Goal: Transaction & Acquisition: Purchase product/service

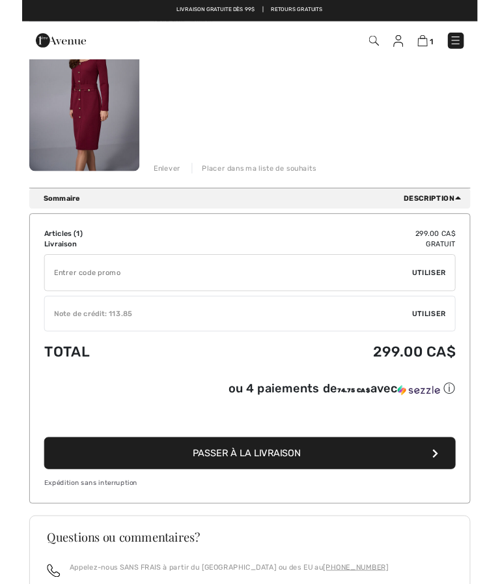
scroll to position [184, 0]
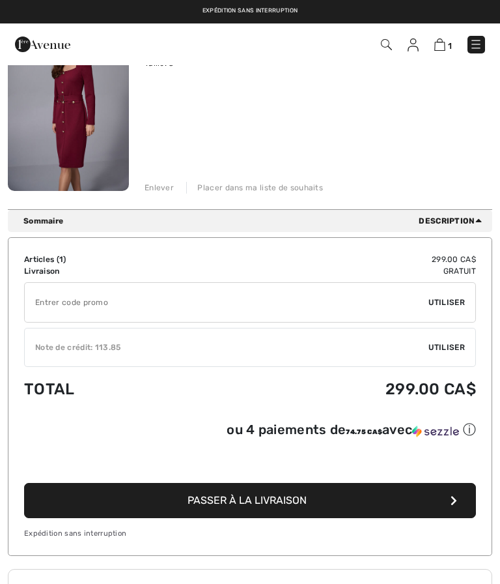
click at [260, 509] on button "Passer à la livraison" at bounding box center [250, 500] width 452 height 35
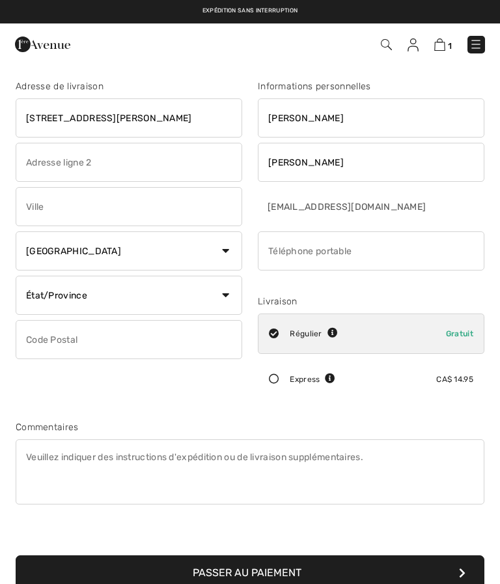
type input "[STREET_ADDRESS]"
click at [61, 209] on input "text" at bounding box center [129, 206] width 227 height 39
type input "Saint John"
click at [236, 298] on select "État/Province Alberta Colombie-Britannique Ile-du-Prince-Edward Manitoba Nouvea…" at bounding box center [129, 294] width 227 height 39
select select "NB"
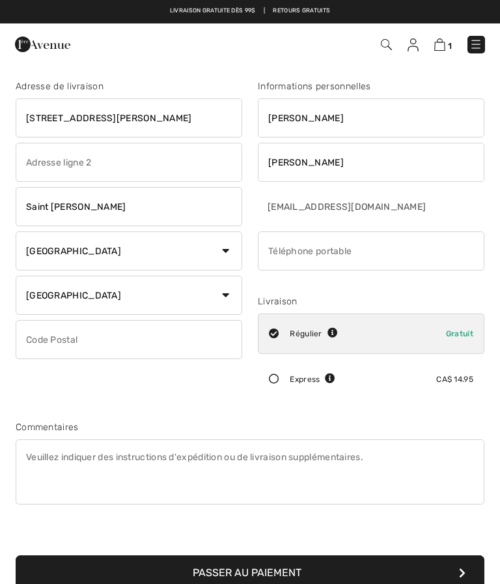
click at [40, 342] on input "text" at bounding box center [129, 339] width 227 height 39
type input "E2M4L8"
click at [290, 259] on input "phone" at bounding box center [371, 250] width 227 height 39
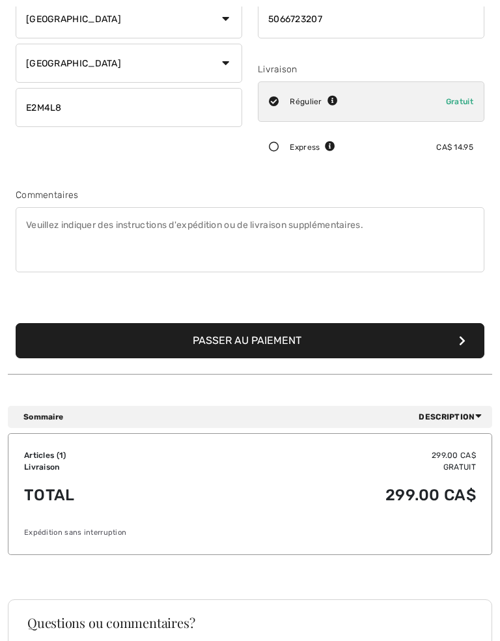
scroll to position [232, 0]
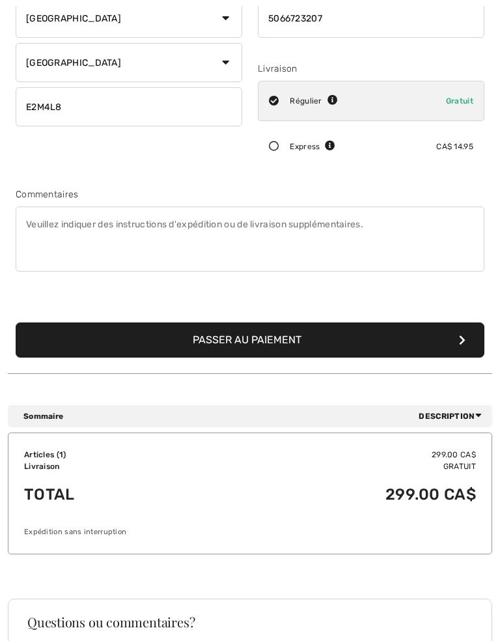
type input "5066723207"
click at [256, 346] on button "Passer au paiement" at bounding box center [250, 339] width 469 height 35
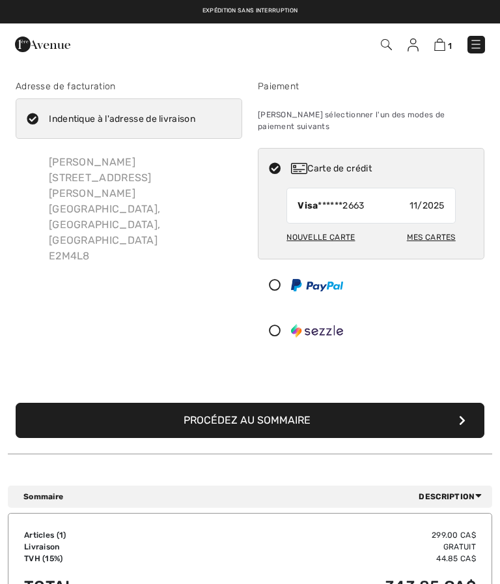
click at [329, 227] on div "Nouvelle carte" at bounding box center [321, 237] width 68 height 22
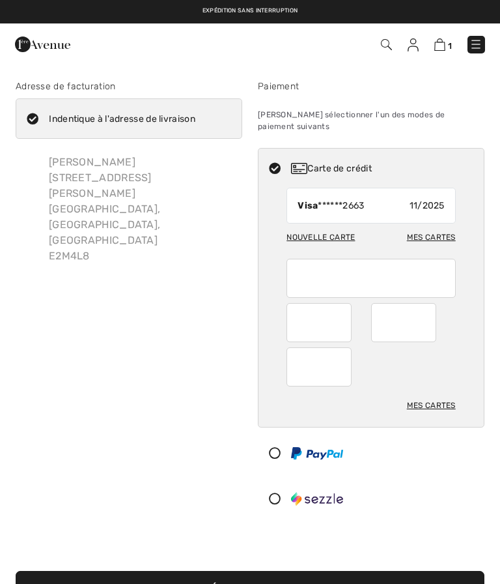
radio input "true"
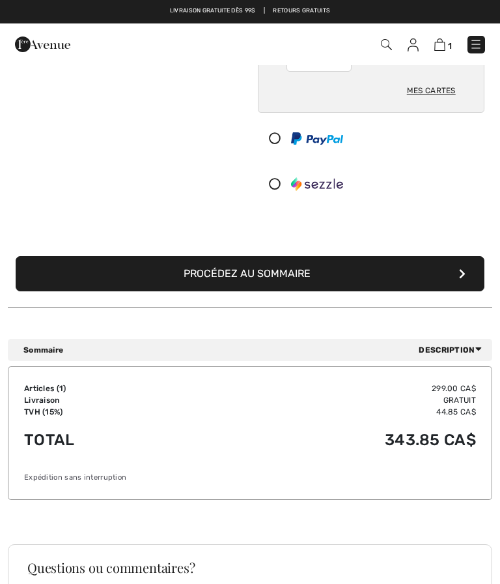
scroll to position [243, 0]
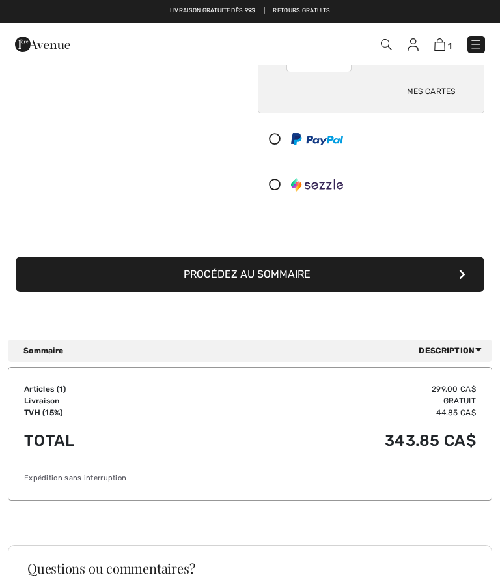
click at [255, 260] on button "Procédez au sommaire" at bounding box center [250, 274] width 469 height 35
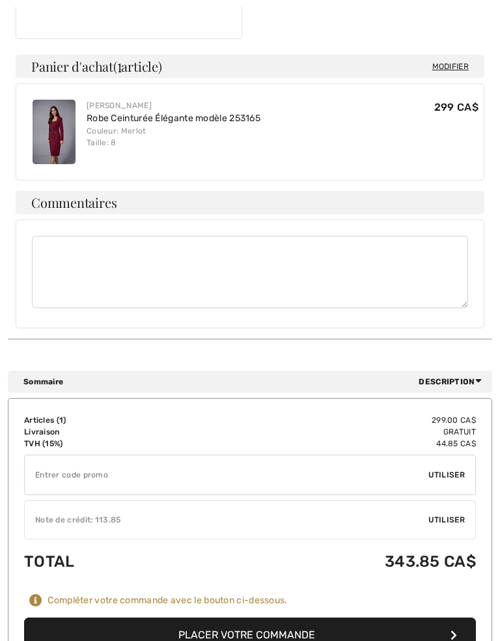
scroll to position [378, 0]
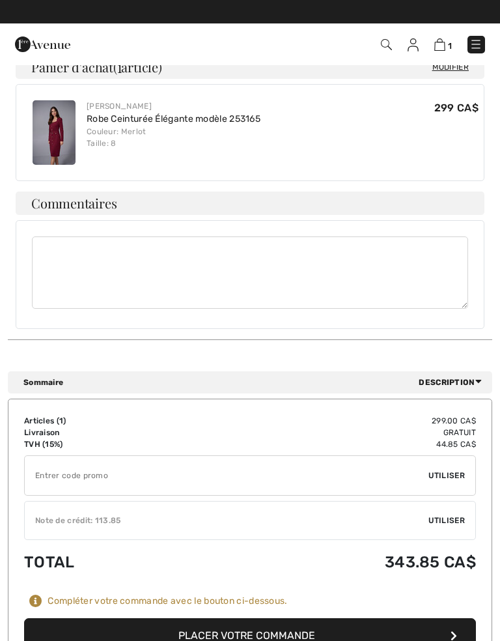
click at [55, 456] on input "TEXT" at bounding box center [227, 475] width 404 height 39
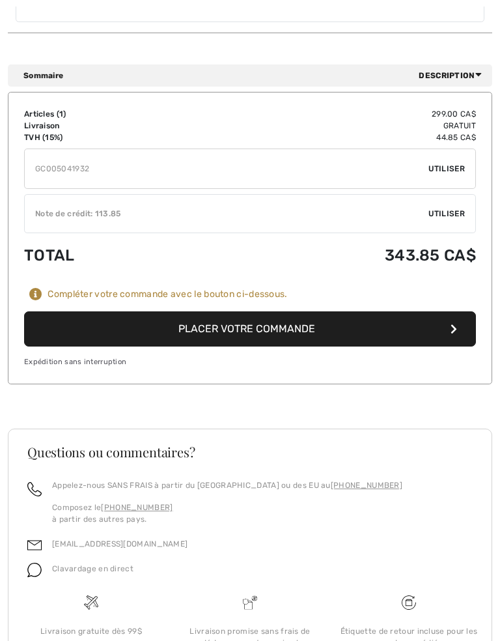
scroll to position [693, 0]
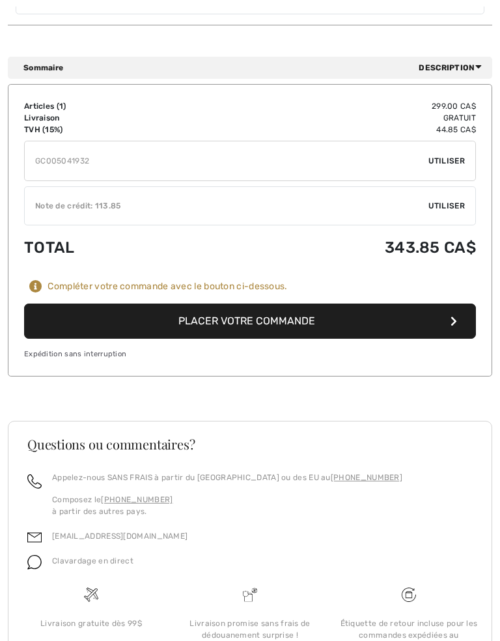
type input "GC005041932"
click at [451, 200] on span "Utiliser" at bounding box center [447, 206] width 36 height 12
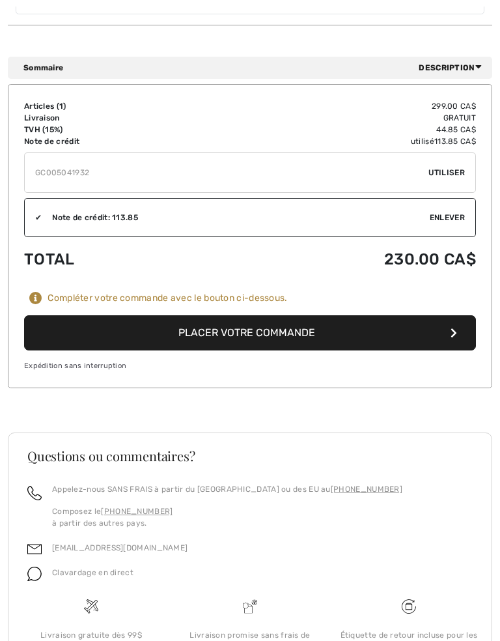
scroll to position [692, 0]
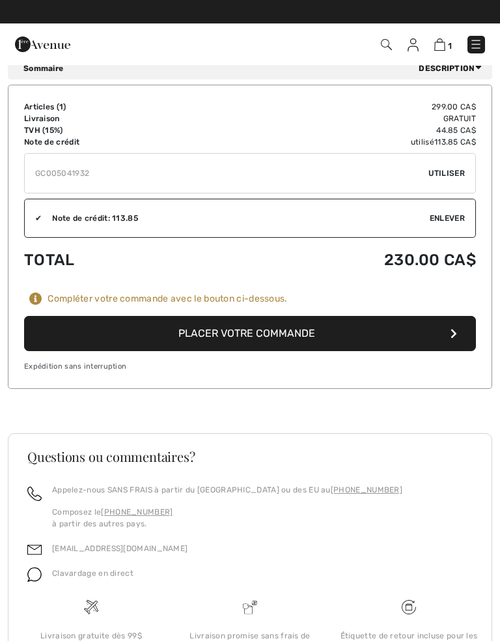
click at [445, 167] on span "Utiliser" at bounding box center [447, 173] width 36 height 12
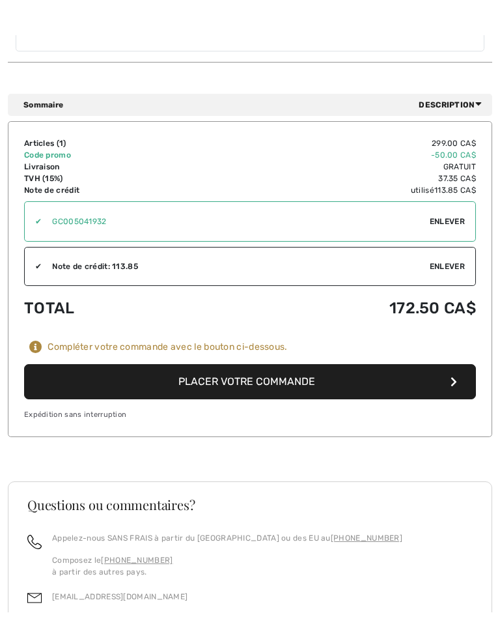
scroll to position [687, 0]
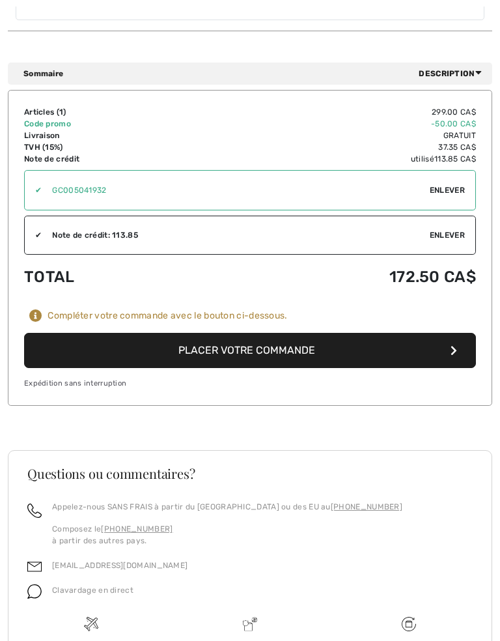
click at [242, 333] on button "Placer votre commande" at bounding box center [250, 350] width 452 height 35
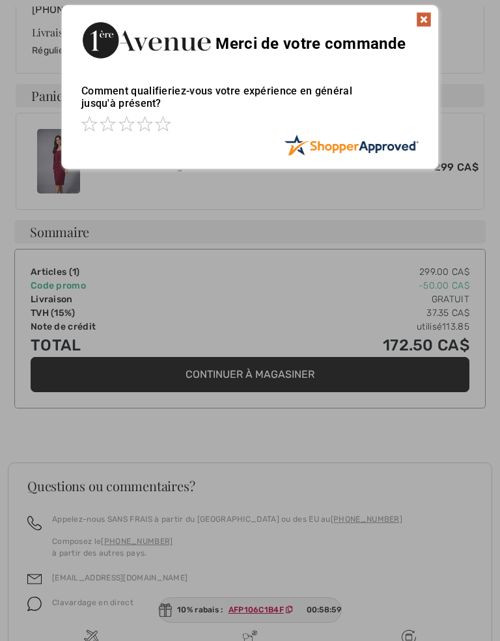
scroll to position [483, 0]
click at [416, 24] on img at bounding box center [424, 20] width 16 height 16
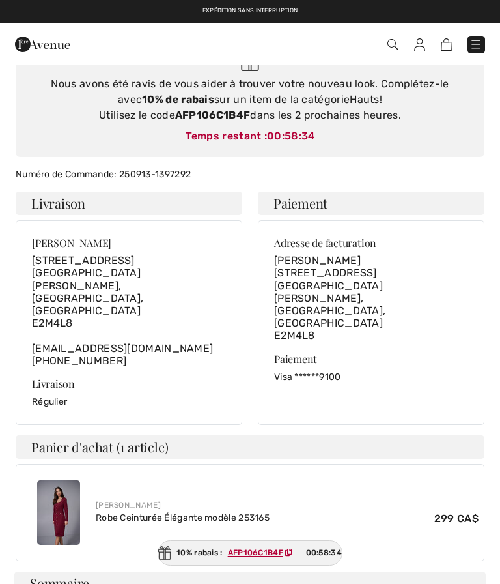
scroll to position [126, 0]
